Goal: Check status

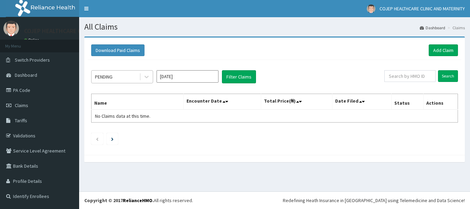
click at [130, 75] on div "PENDING" at bounding box center [115, 76] width 48 height 11
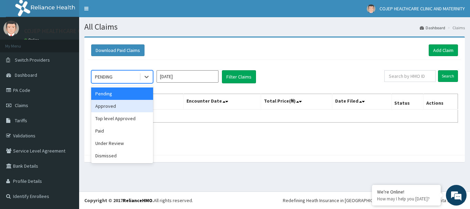
click at [122, 108] on div "Approved" at bounding box center [122, 106] width 62 height 12
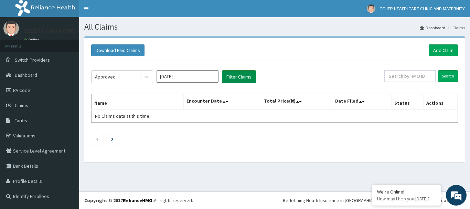
click at [246, 75] on button "Filter Claims" at bounding box center [239, 76] width 34 height 13
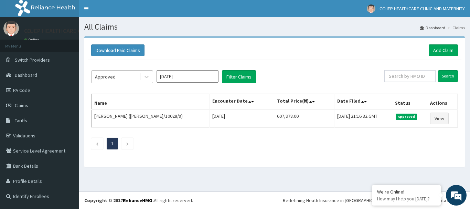
click at [124, 76] on div "Approved" at bounding box center [115, 76] width 48 height 11
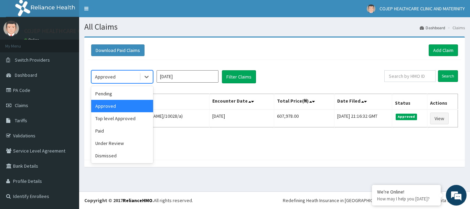
click at [124, 76] on div "Approved" at bounding box center [115, 76] width 48 height 11
click at [122, 144] on div "Under Review" at bounding box center [122, 143] width 62 height 12
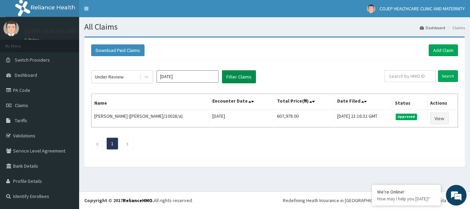
click at [248, 73] on button "Filter Claims" at bounding box center [239, 76] width 34 height 13
